Goal: Information Seeking & Learning: Learn about a topic

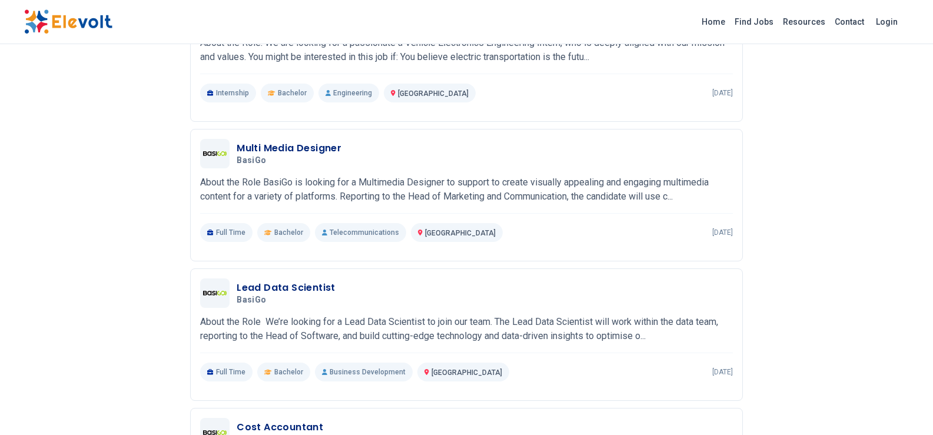
scroll to position [1178, 0]
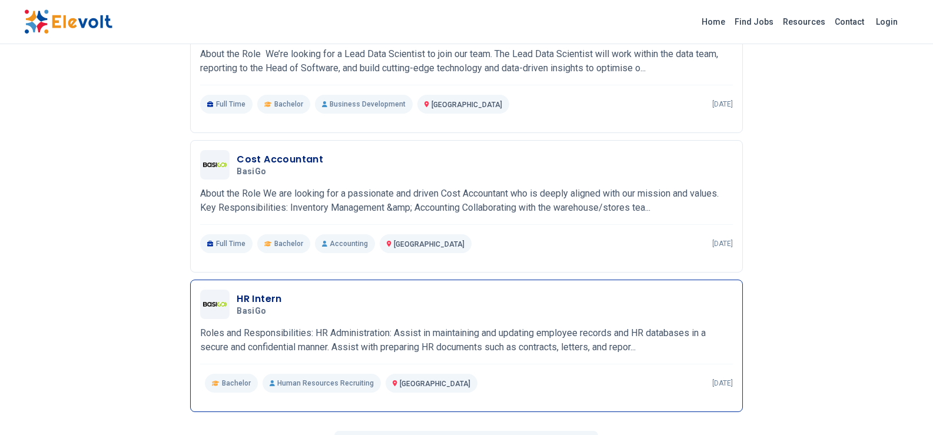
click at [395, 296] on div "HR Intern BasiGo 06/04/2025 07/04/2025" at bounding box center [485, 304] width 496 height 25
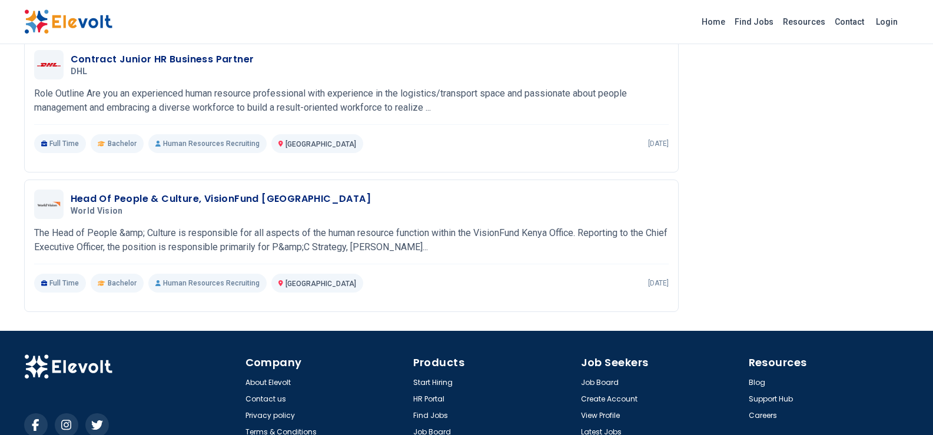
scroll to position [1662, 0]
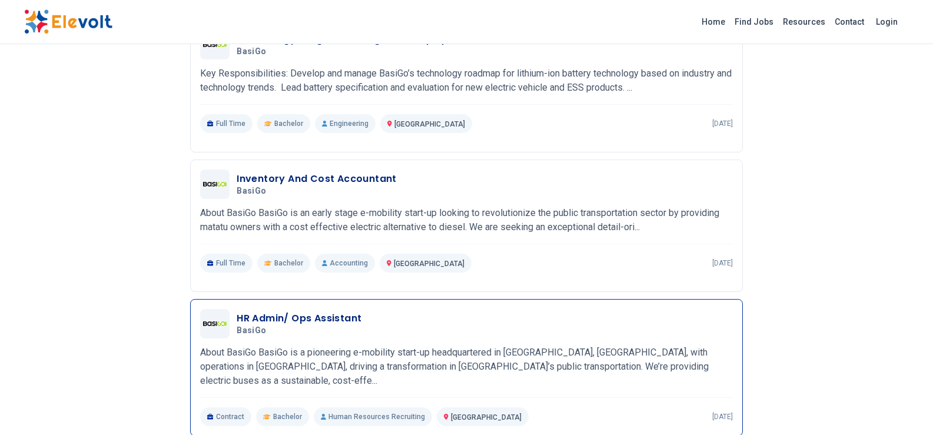
scroll to position [328, 0]
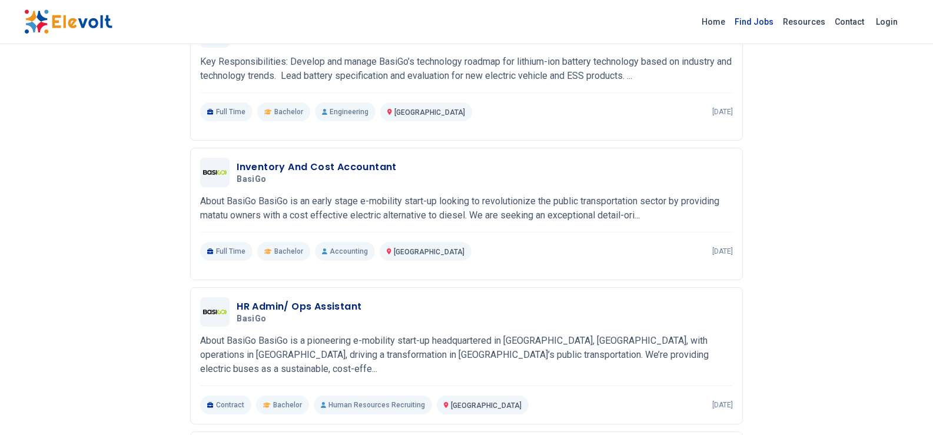
click at [761, 22] on link "Find Jobs" at bounding box center [754, 21] width 48 height 19
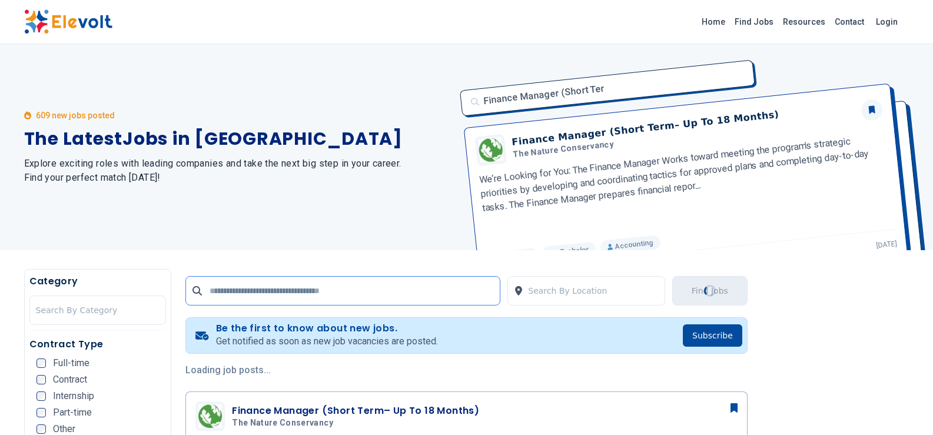
click at [398, 292] on input "text" at bounding box center [342, 290] width 315 height 29
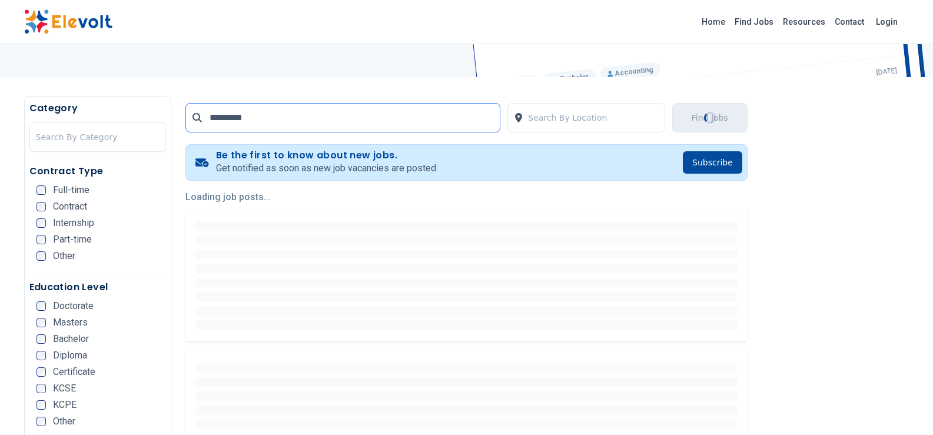
scroll to position [177, 0]
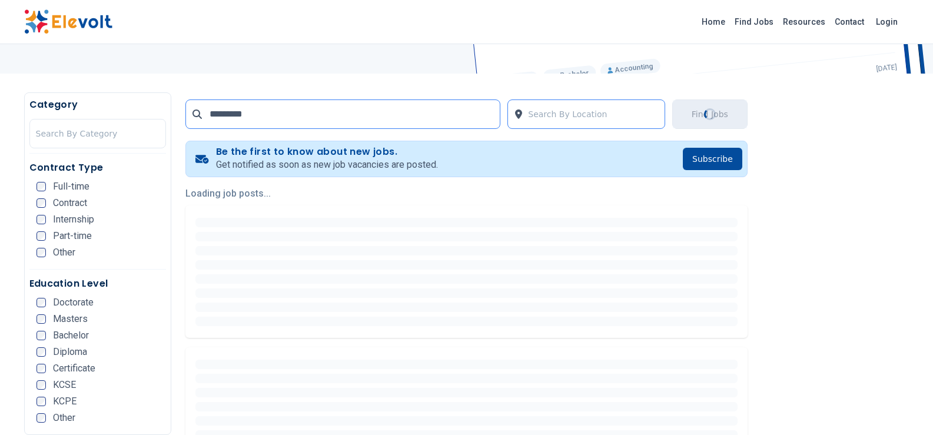
type input "*********"
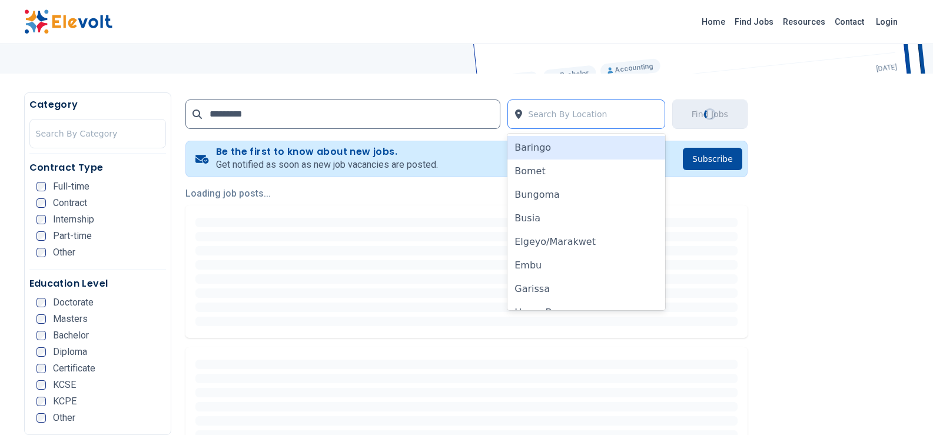
click at [566, 109] on div at bounding box center [593, 114] width 131 height 24
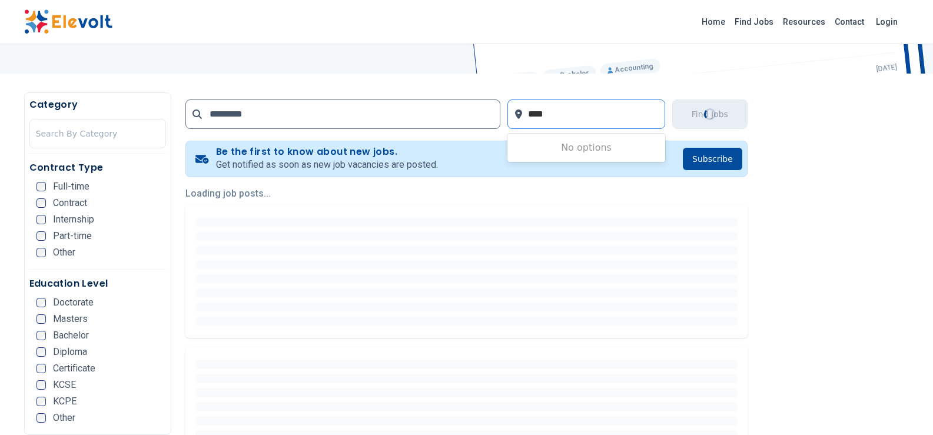
type input "*****"
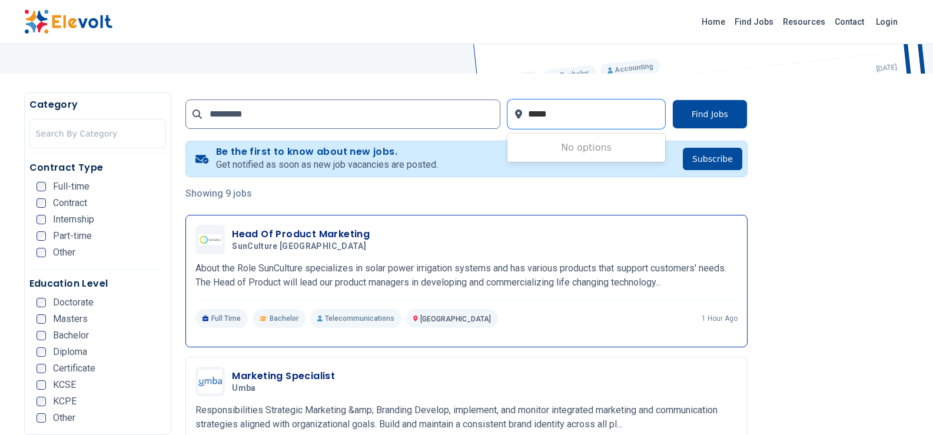
click at [578, 233] on div "Head Of Product Marketing SunCulture Kenya 09/16/2025 10/16/2025" at bounding box center [485, 239] width 506 height 25
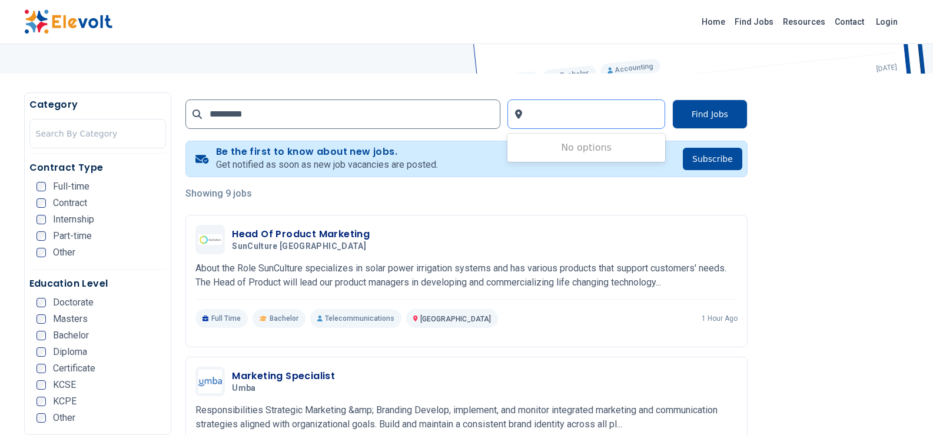
click at [572, 117] on div at bounding box center [593, 114] width 131 height 24
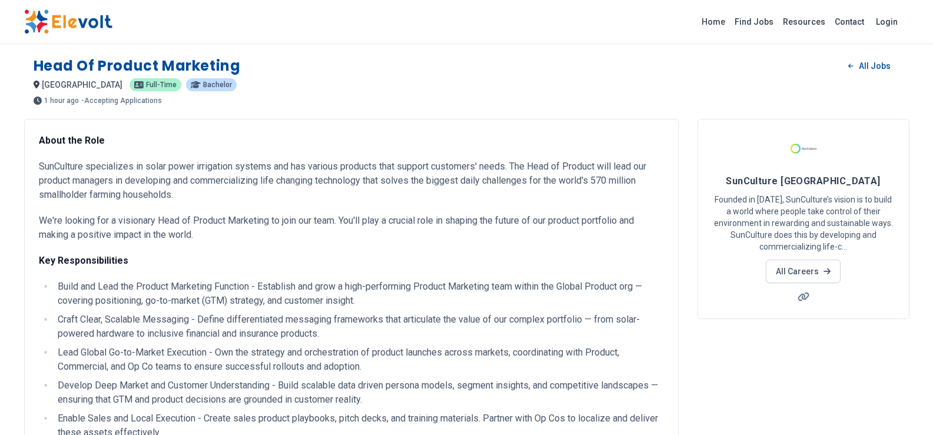
click at [510, 86] on div "nairobi KE Full-time Bachelor" at bounding box center [467, 85] width 867 height 14
click at [203, 82] on span "Bachelor" at bounding box center [217, 84] width 29 height 7
click at [864, 61] on link "All Jobs" at bounding box center [869, 66] width 61 height 18
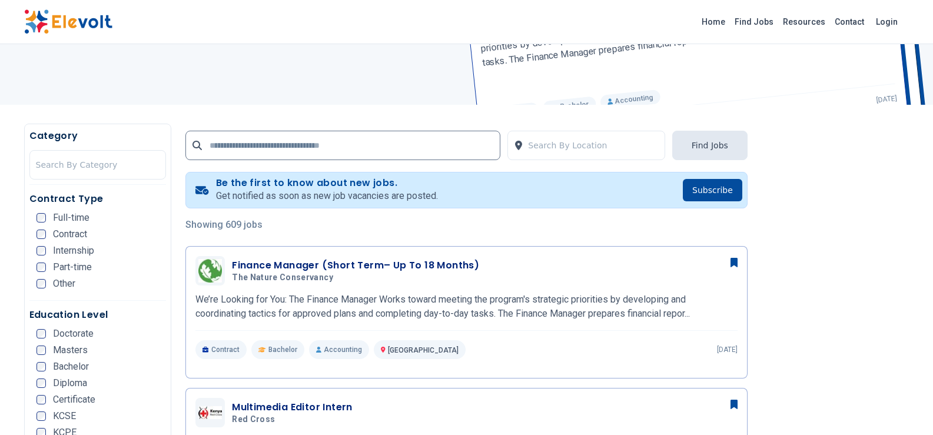
scroll to position [118, 0]
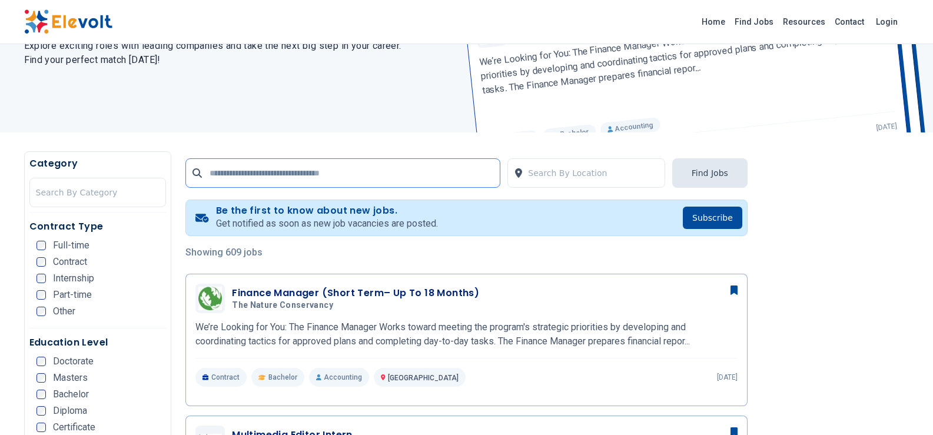
click at [396, 170] on input "text" at bounding box center [342, 172] width 315 height 29
type input "*********"
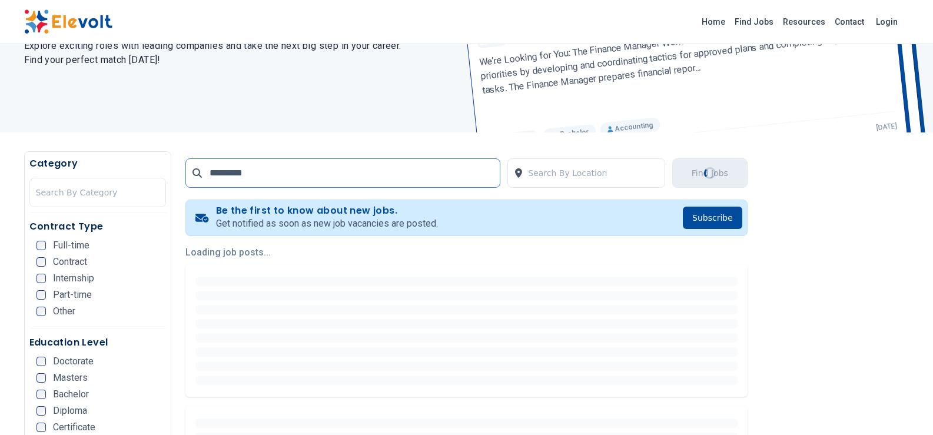
scroll to position [0, 0]
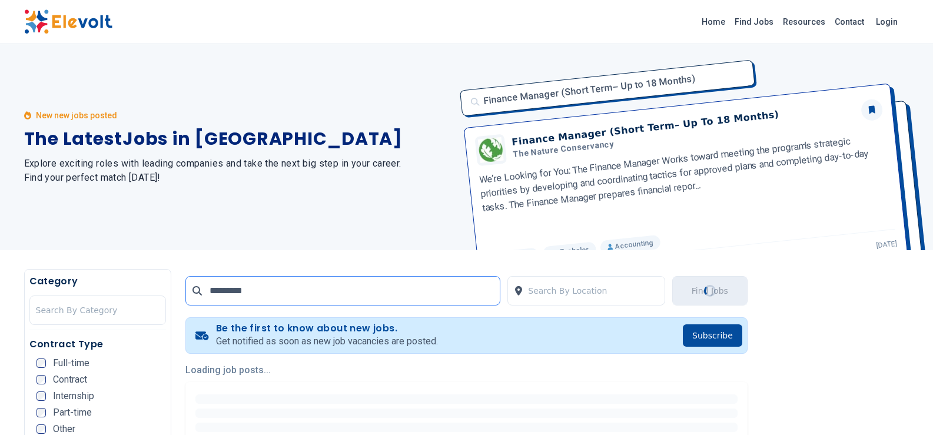
click at [210, 291] on input "*********" at bounding box center [342, 290] width 315 height 29
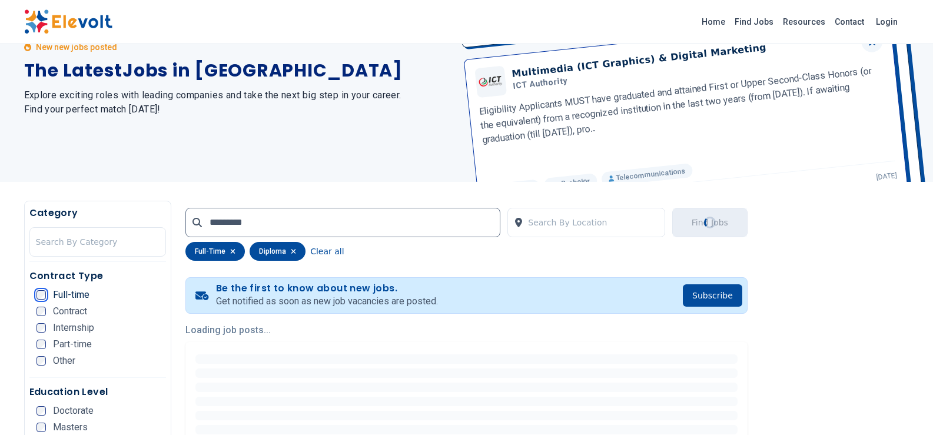
scroll to position [177, 0]
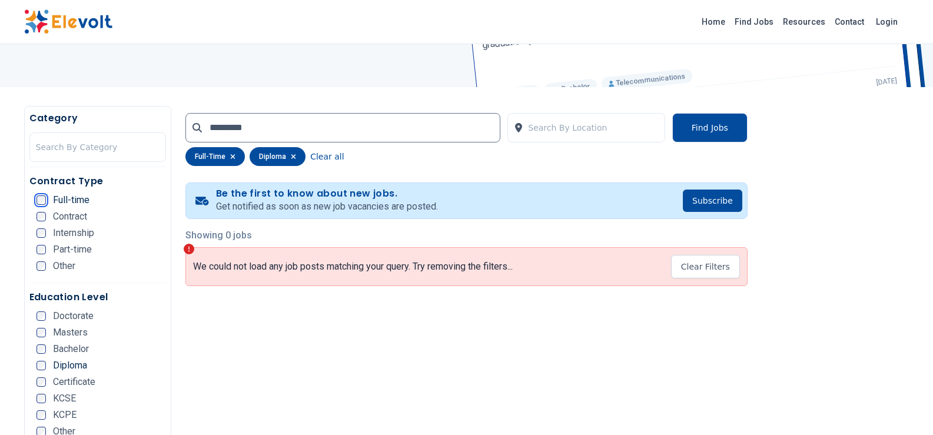
scroll to position [177, 0]
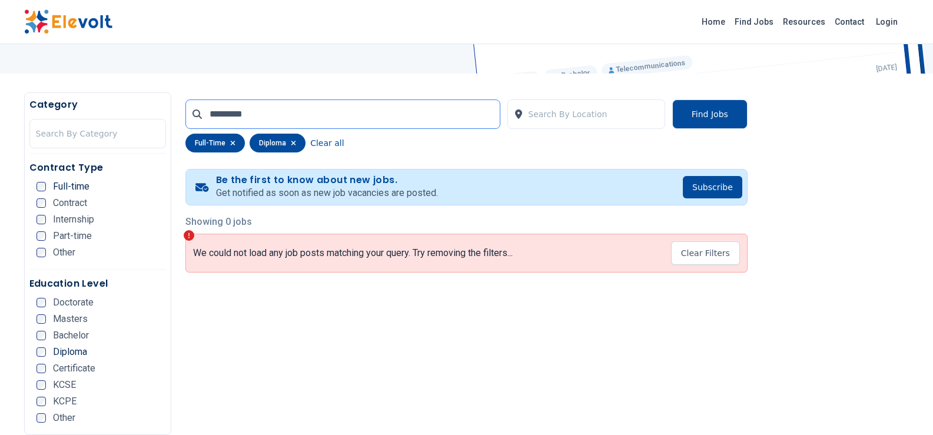
drag, startPoint x: 266, startPoint y: 118, endPoint x: 187, endPoint y: 117, distance: 78.9
click at [187, 117] on input "*********" at bounding box center [342, 114] width 315 height 29
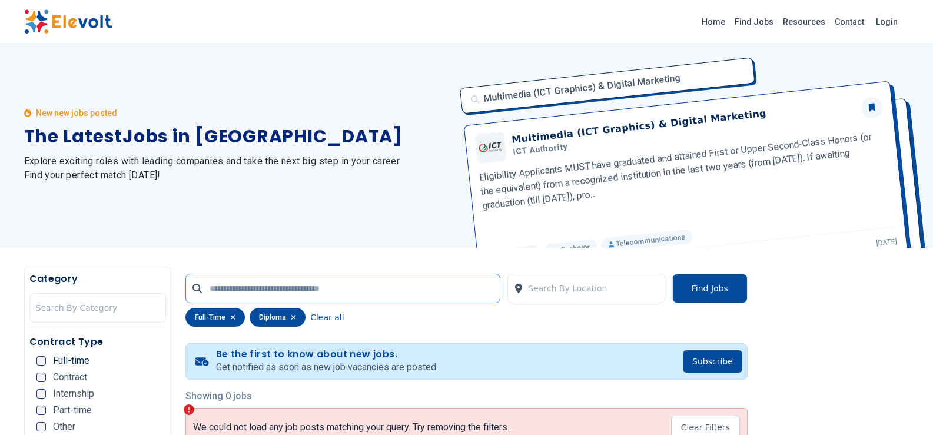
scroll to position [0, 0]
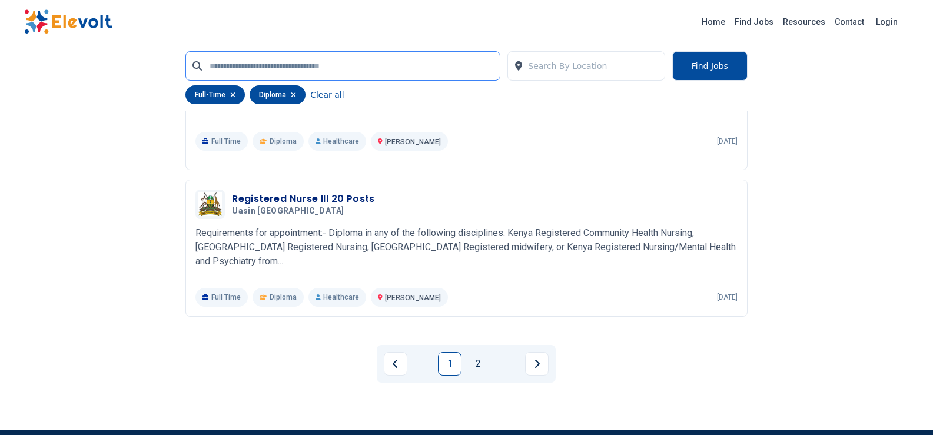
scroll to position [2650, 0]
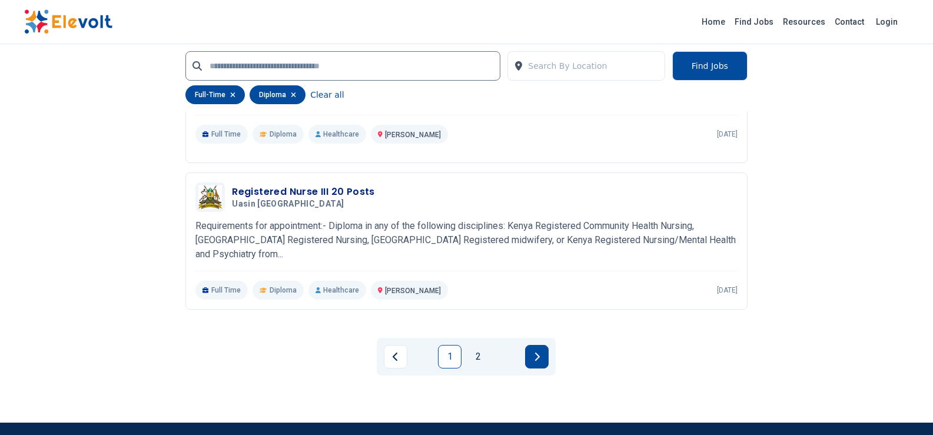
click at [531, 356] on button "Next page" at bounding box center [537, 357] width 24 height 24
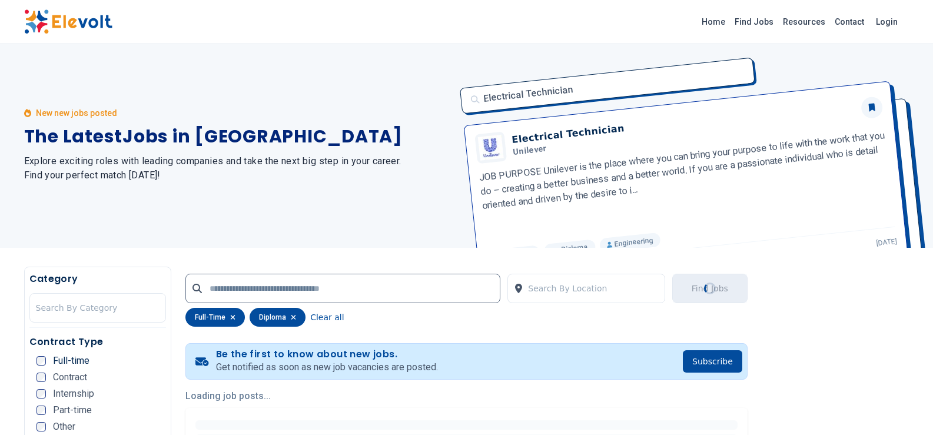
scroll to position [0, 0]
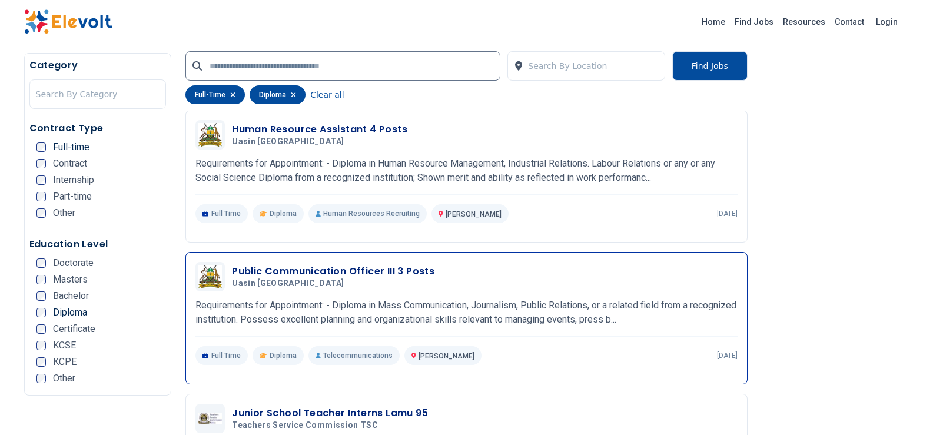
scroll to position [471, 0]
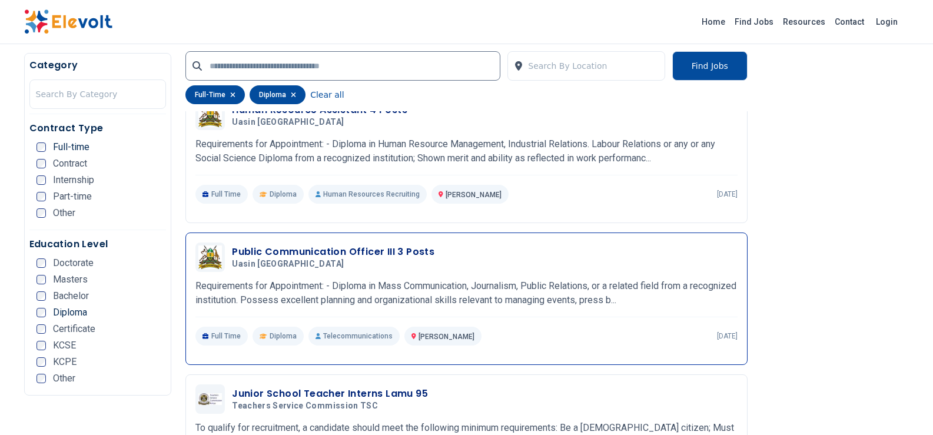
click at [413, 285] on p "Requirements for Appointment: - Diploma in Mass Communication, Journalism, Publ…" at bounding box center [466, 293] width 542 height 28
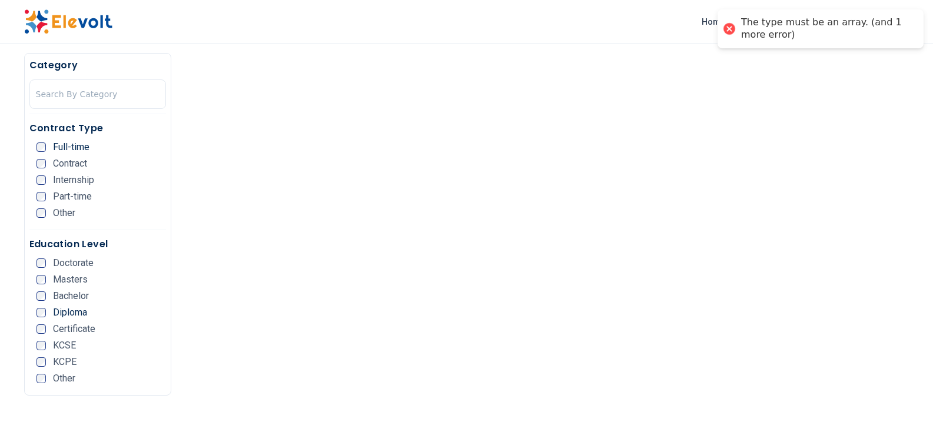
scroll to position [177, 0]
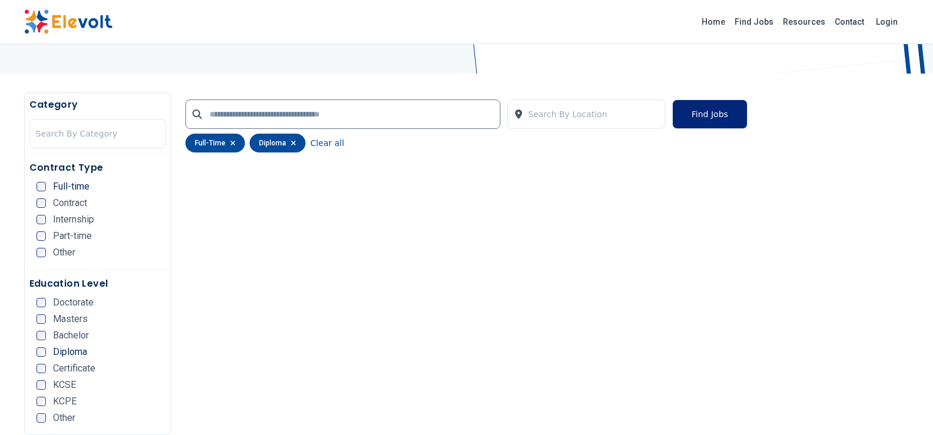
click at [688, 116] on button "Find Jobs" at bounding box center [709, 114] width 75 height 29
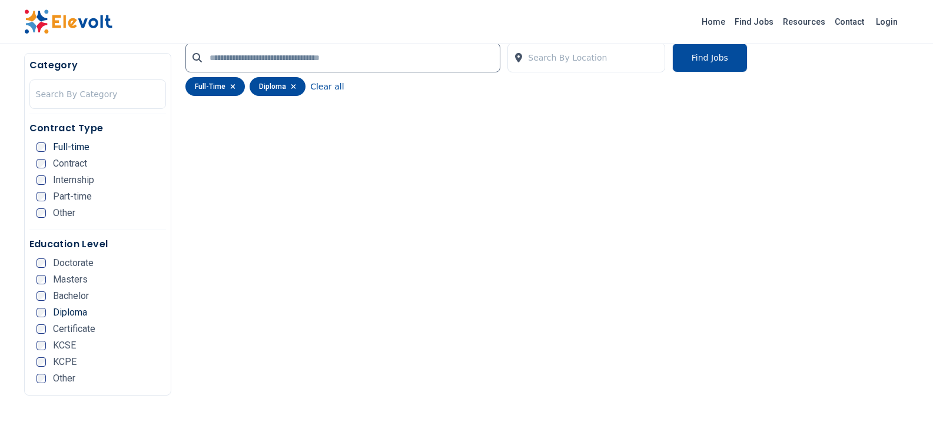
scroll to position [236, 0]
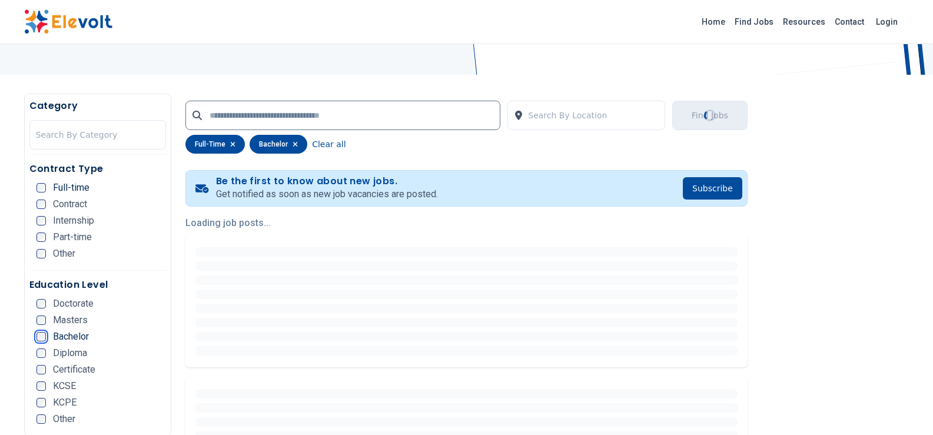
scroll to position [294, 0]
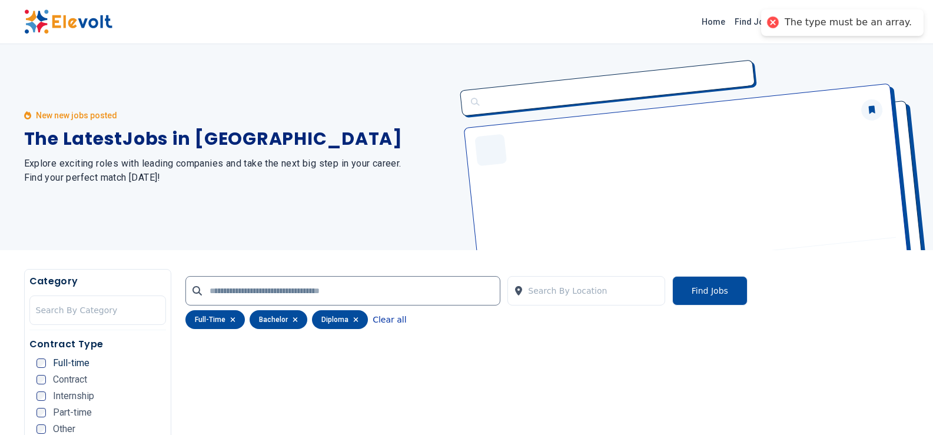
click at [385, 320] on button "Clear all" at bounding box center [390, 319] width 34 height 19
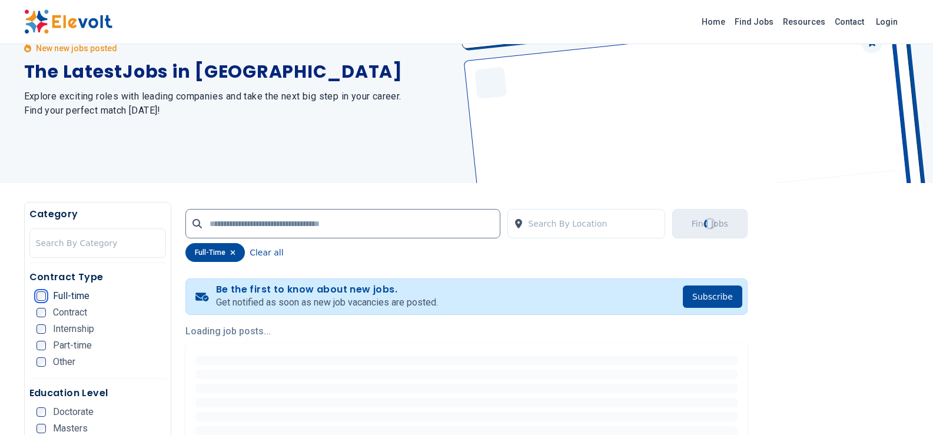
scroll to position [177, 0]
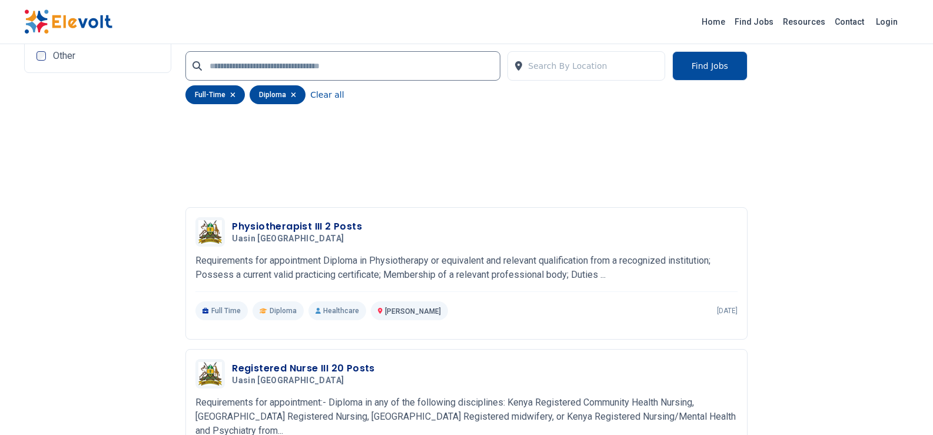
scroll to position [2650, 0]
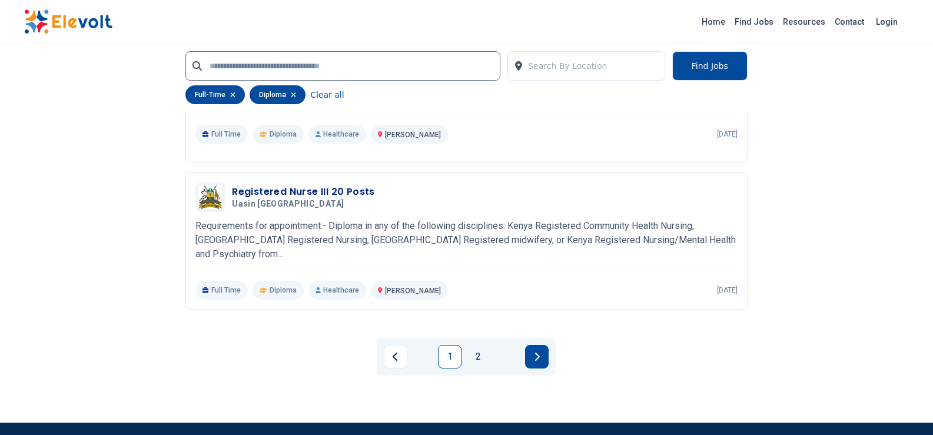
click at [546, 356] on button "Next page" at bounding box center [537, 357] width 24 height 24
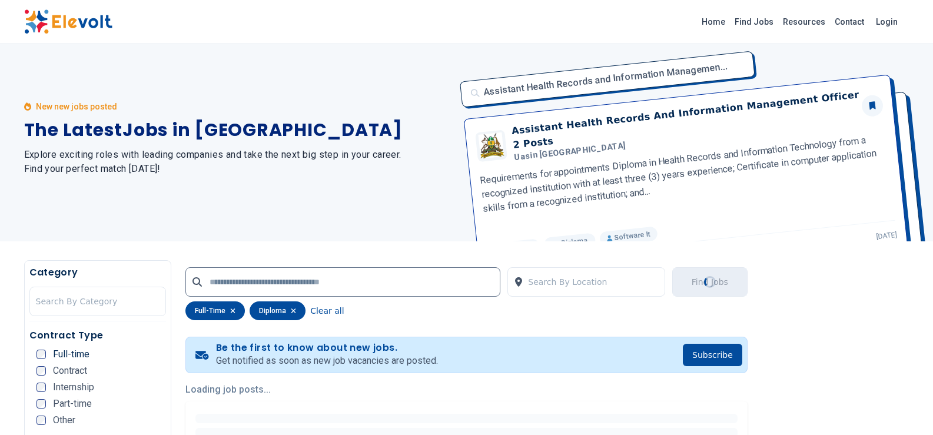
scroll to position [0, 0]
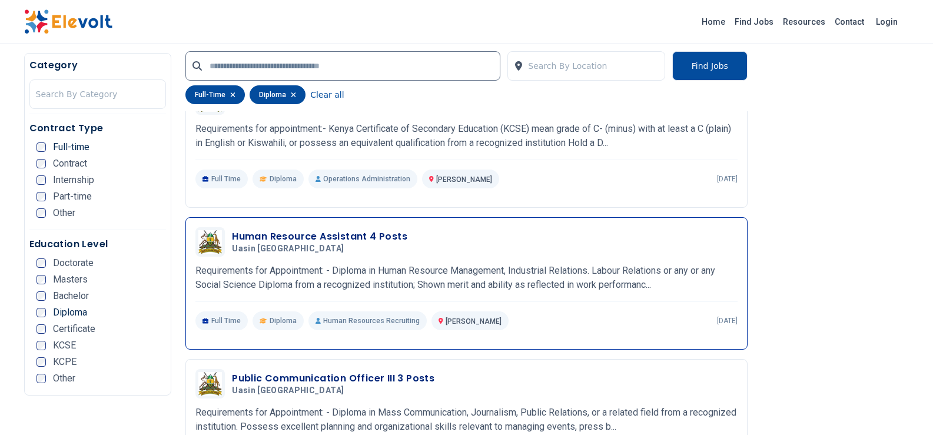
scroll to position [236, 0]
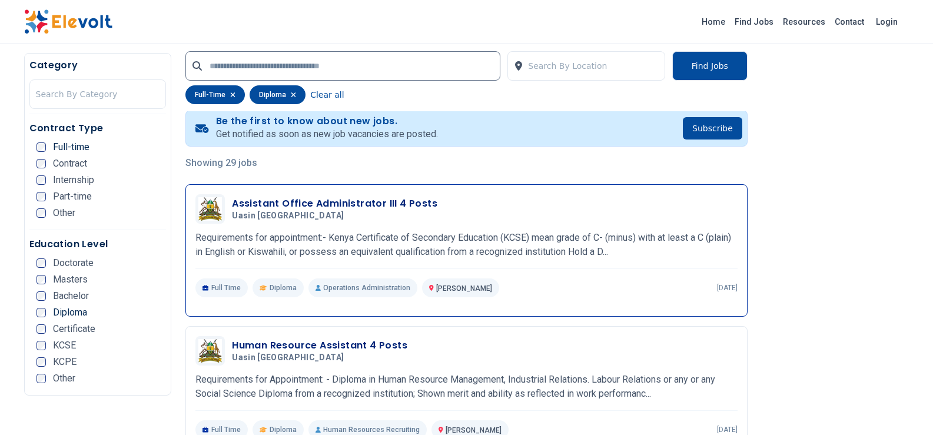
click at [344, 293] on p "Operations Administration" at bounding box center [363, 288] width 109 height 19
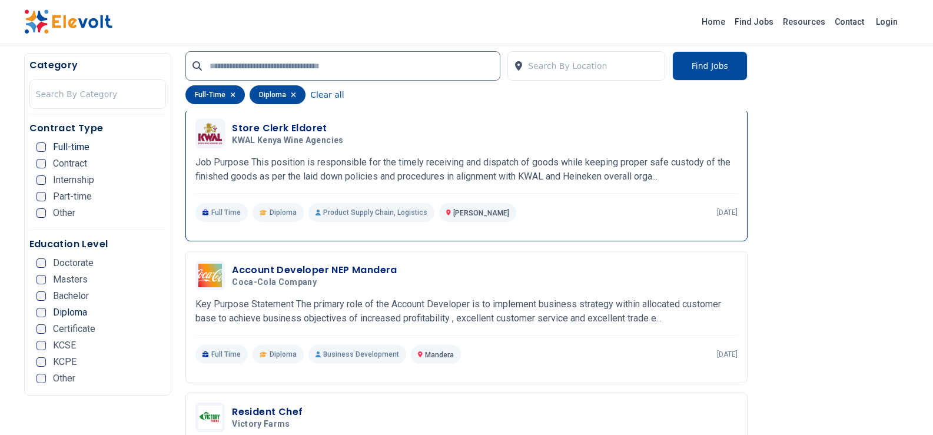
scroll to position [1119, 0]
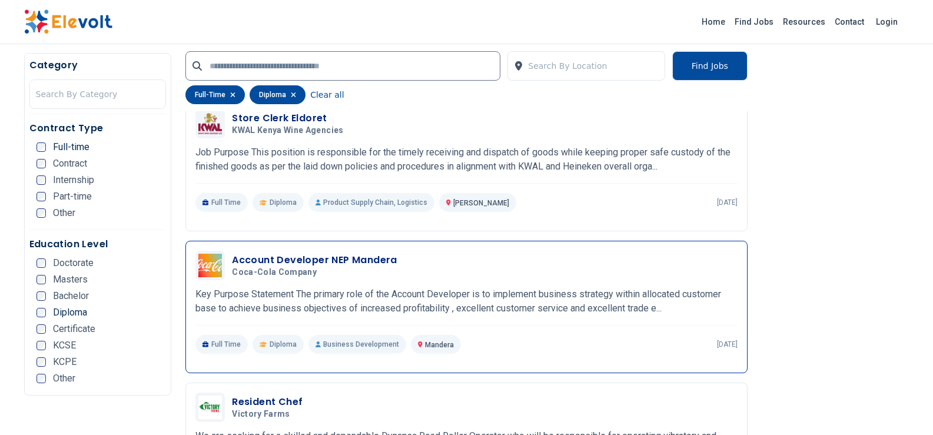
click at [427, 253] on div "Account Developer NEP Mandera Coca-Cola Company 08/22/2025 09/21/2025" at bounding box center [466, 265] width 542 height 29
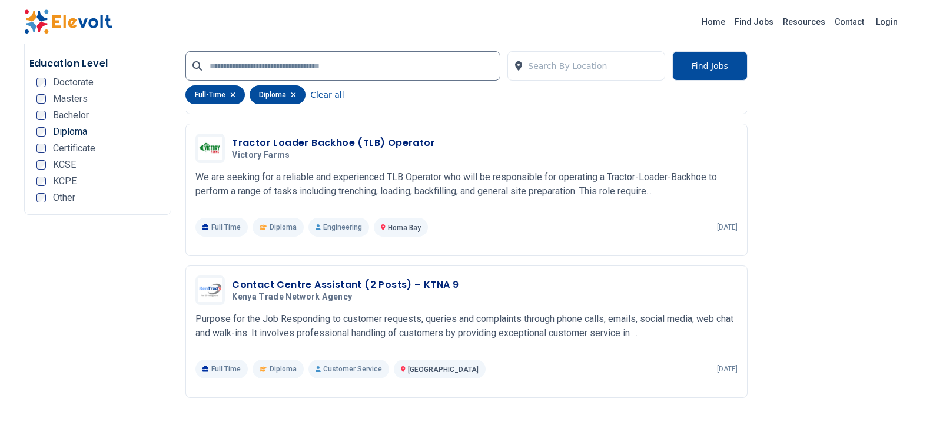
scroll to position [2061, 0]
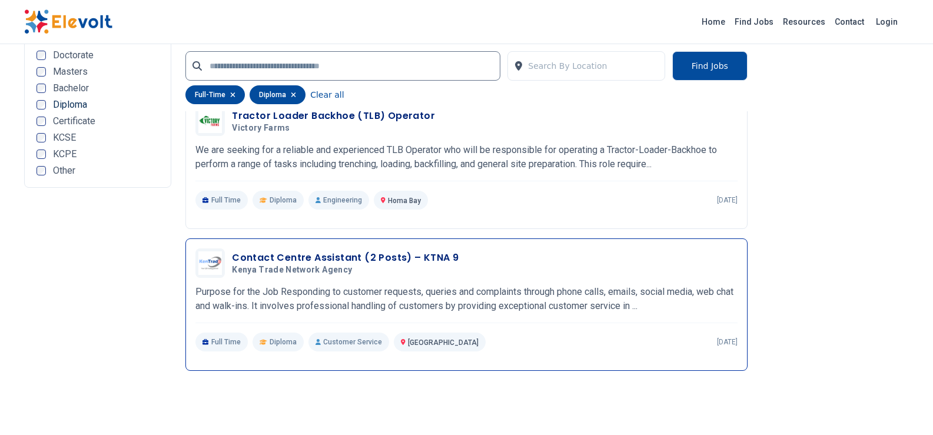
click at [298, 260] on h3 "Contact Centre Assistant (2 Posts) – KTNA 9" at bounding box center [345, 258] width 227 height 14
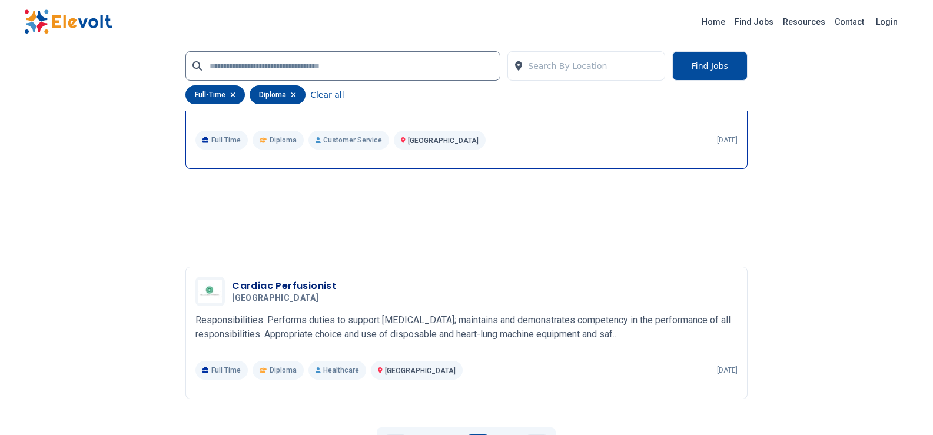
scroll to position [2414, 0]
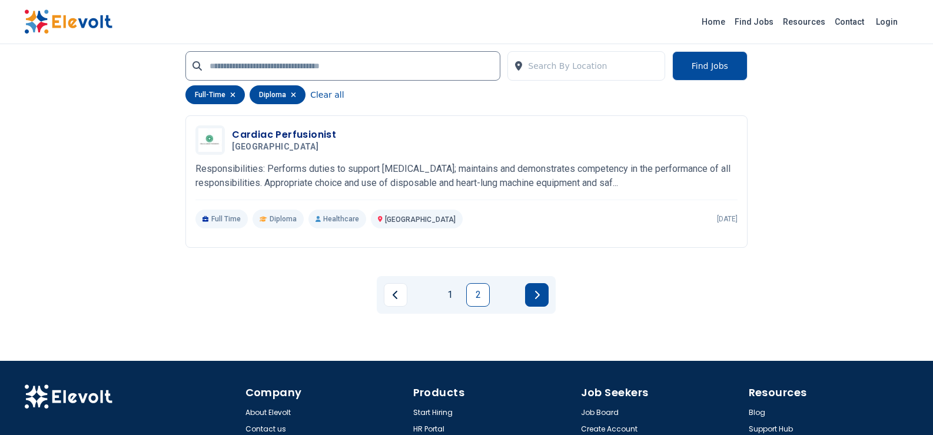
click at [543, 298] on button "Next page" at bounding box center [537, 295] width 24 height 24
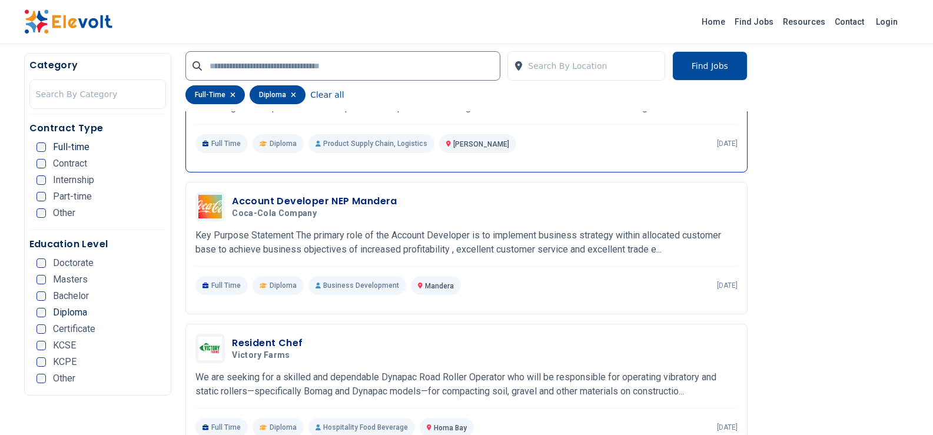
scroll to position [1119, 0]
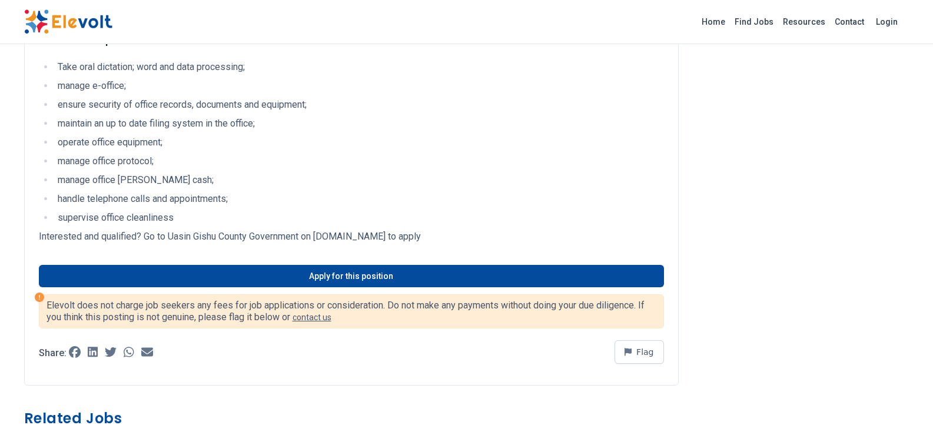
scroll to position [412, 0]
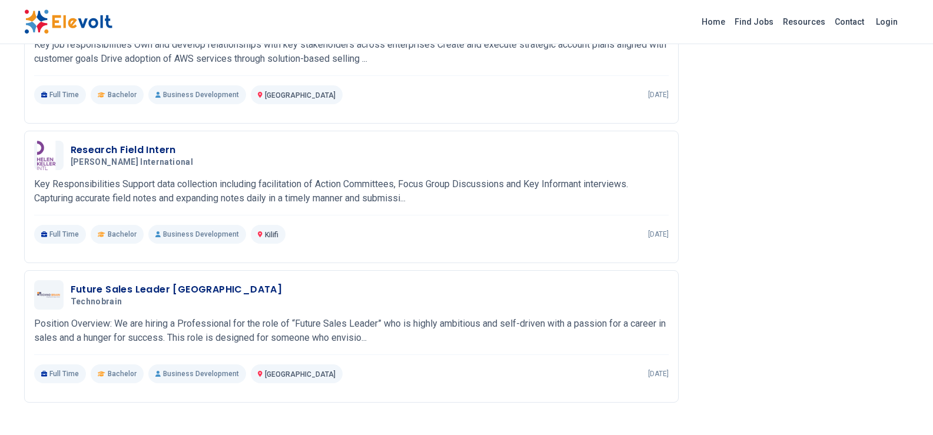
scroll to position [1413, 0]
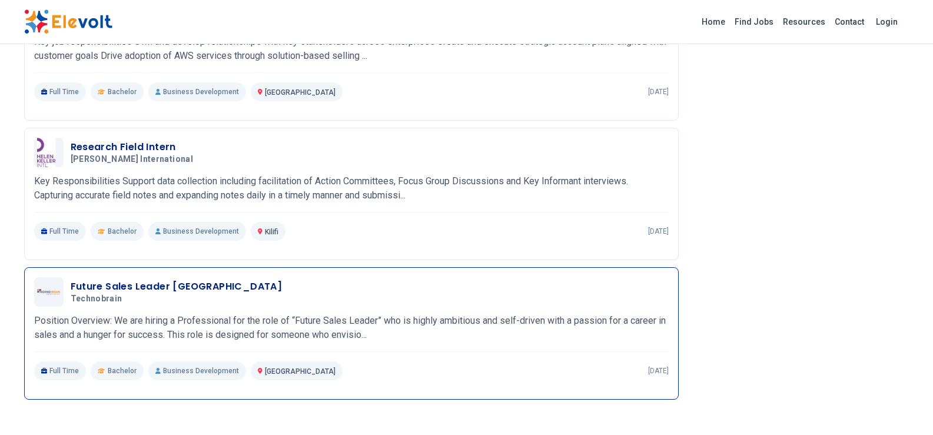
click at [396, 325] on div "Future Sales Leader [GEOGRAPHIC_DATA] Technobrain [DATE] [DATE] [GEOGRAPHIC_DAT…" at bounding box center [351, 328] width 635 height 103
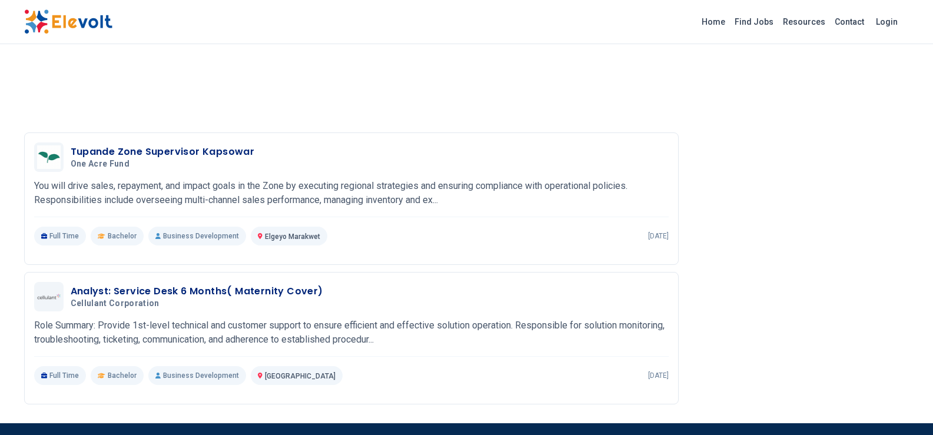
scroll to position [1354, 0]
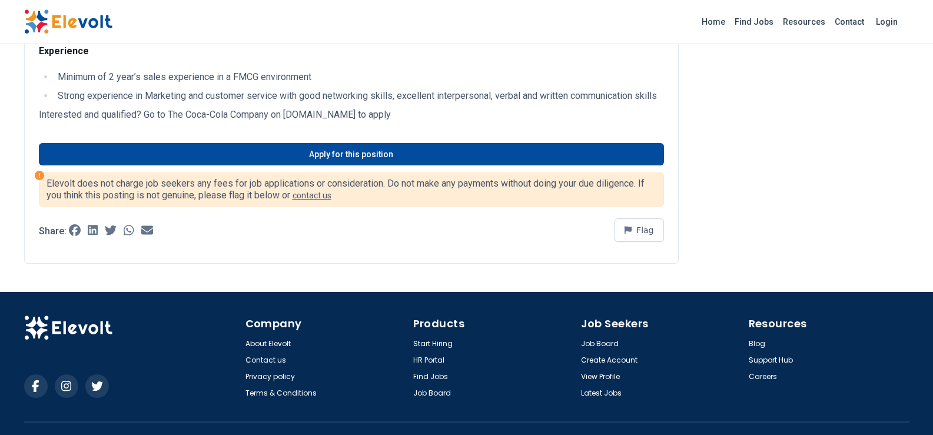
scroll to position [949, 0]
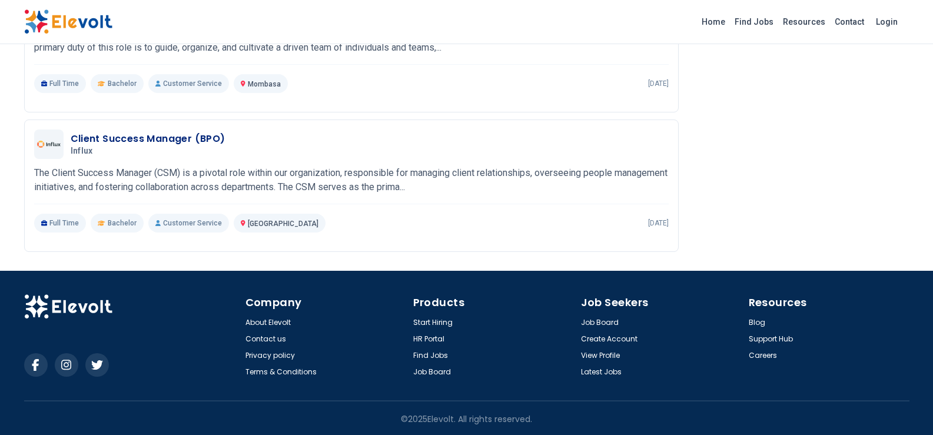
scroll to position [1279, 0]
